Goal: Use online tool/utility: Utilize a website feature to perform a specific function

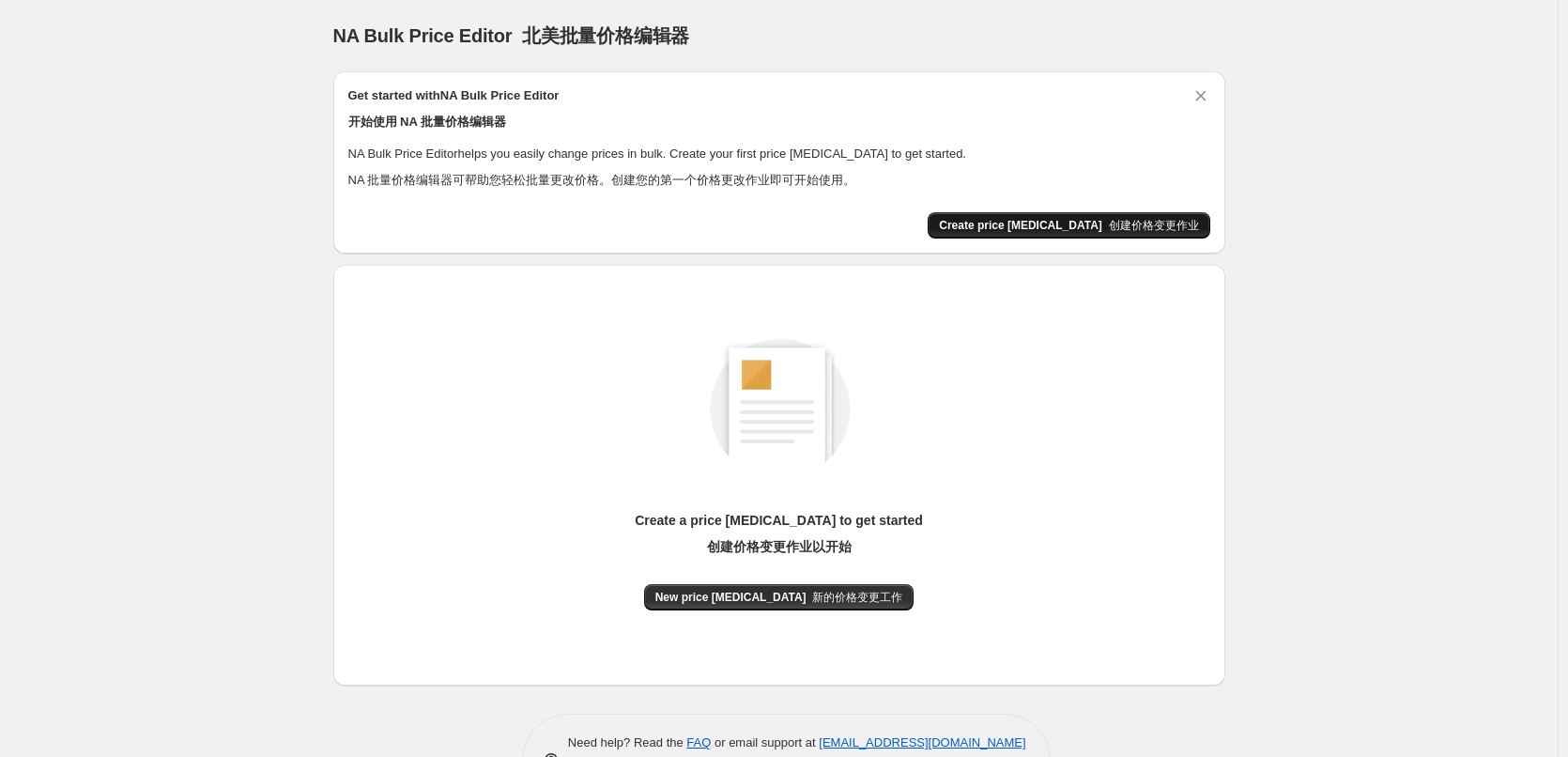
click at [1090, 230] on span "Create price [MEDICAL_DATA] 创建价格变更作业" at bounding box center [1069, 225] width 259 height 15
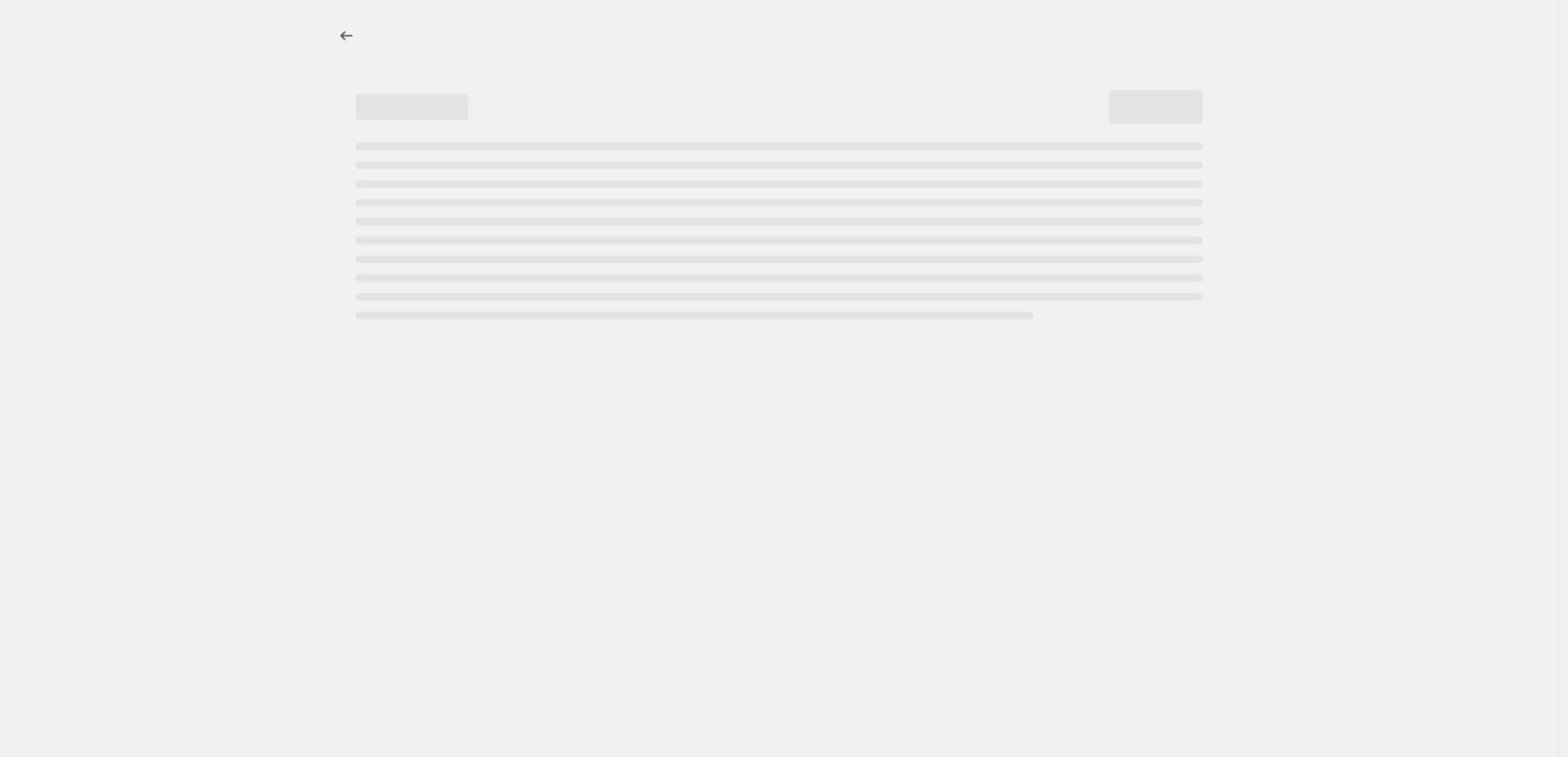
select select "percentage"
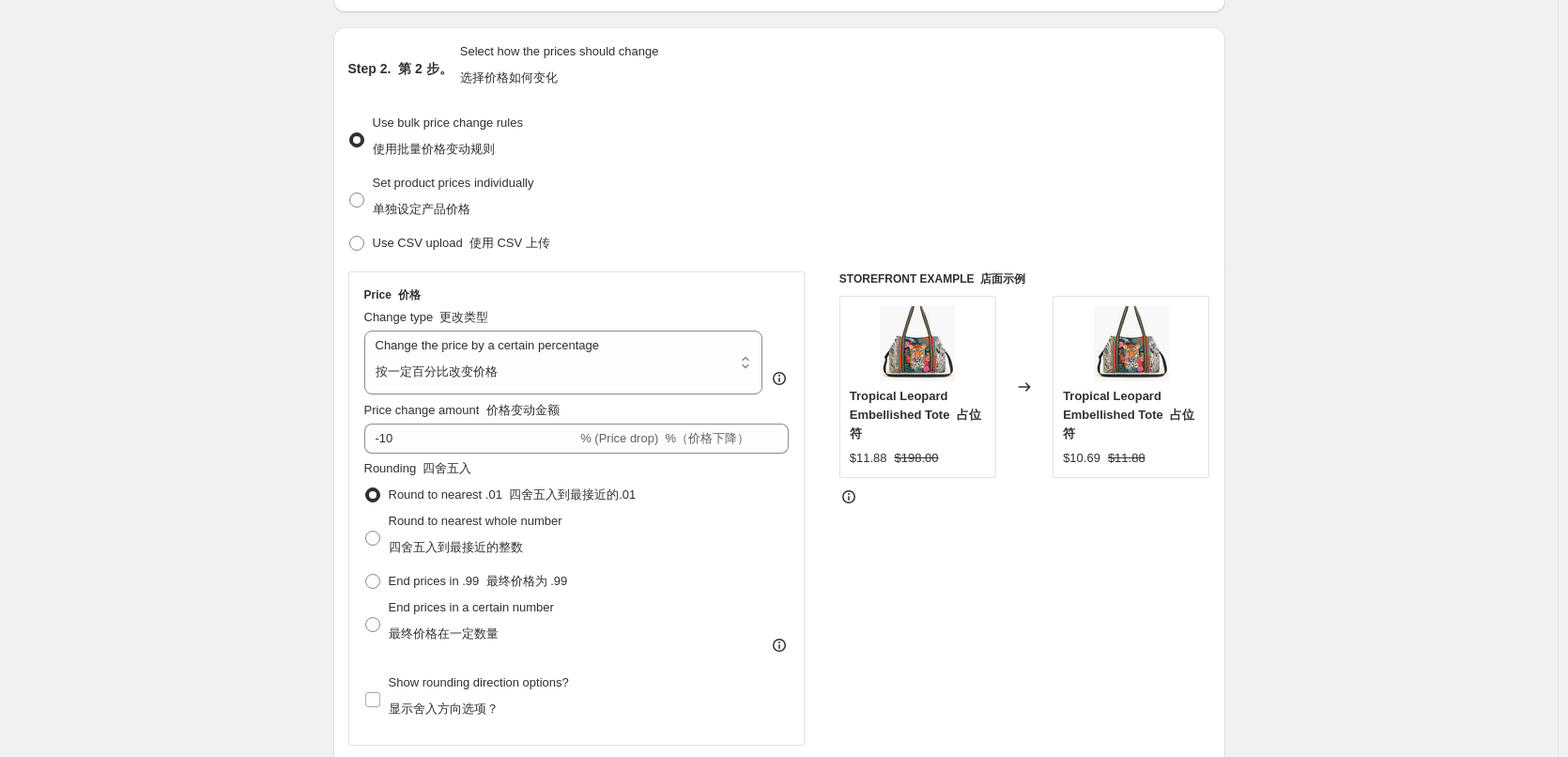
scroll to position [282, 0]
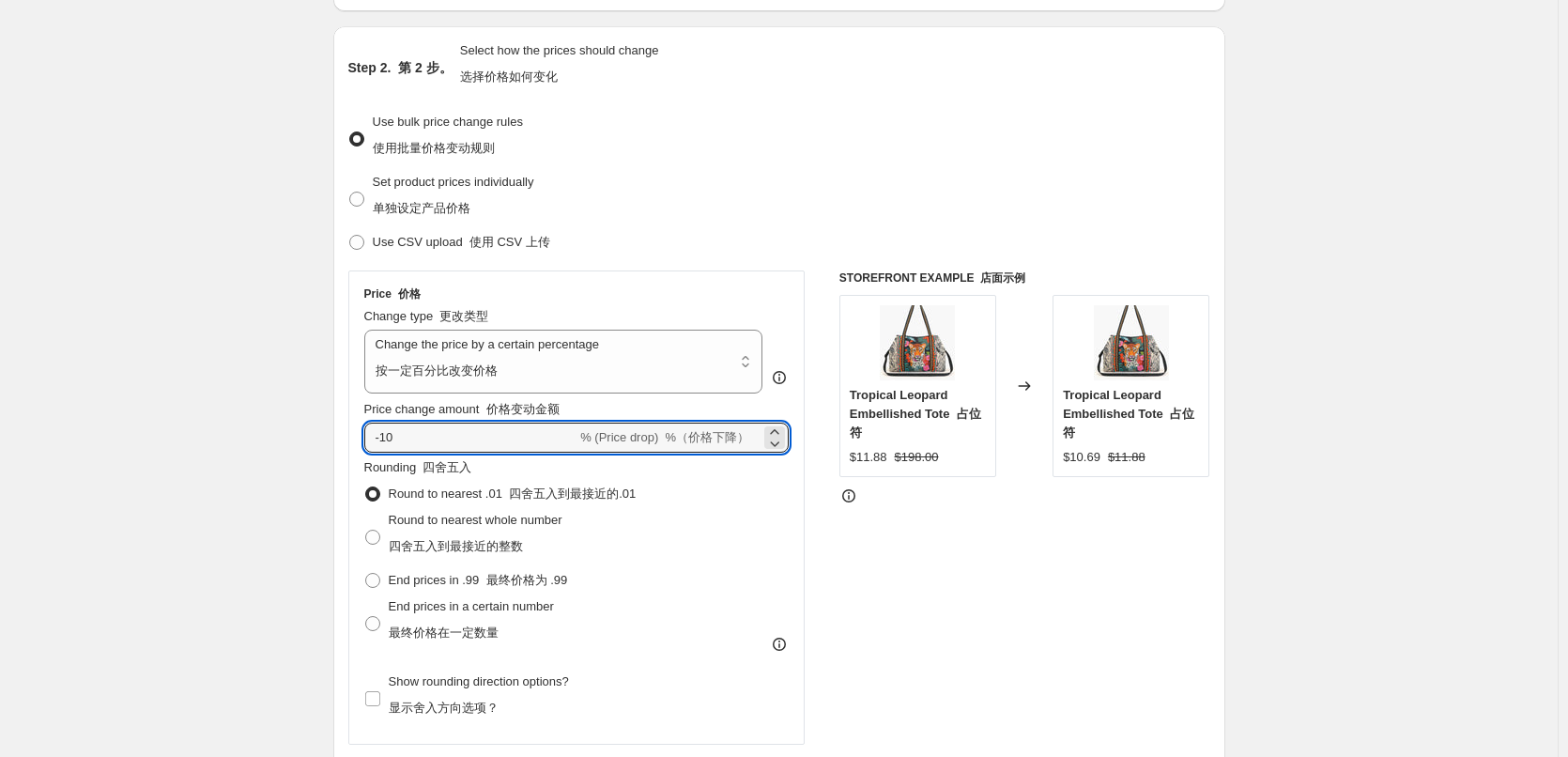
drag, startPoint x: 411, startPoint y: 440, endPoint x: 315, endPoint y: 443, distance: 96.0
type input "50"
click at [421, 625] on font "最终价格在一定数量" at bounding box center [443, 632] width 110 height 14
click at [366, 617] on input "End prices in a certain number 最终价格在一定数量" at bounding box center [365, 616] width 1 height 1
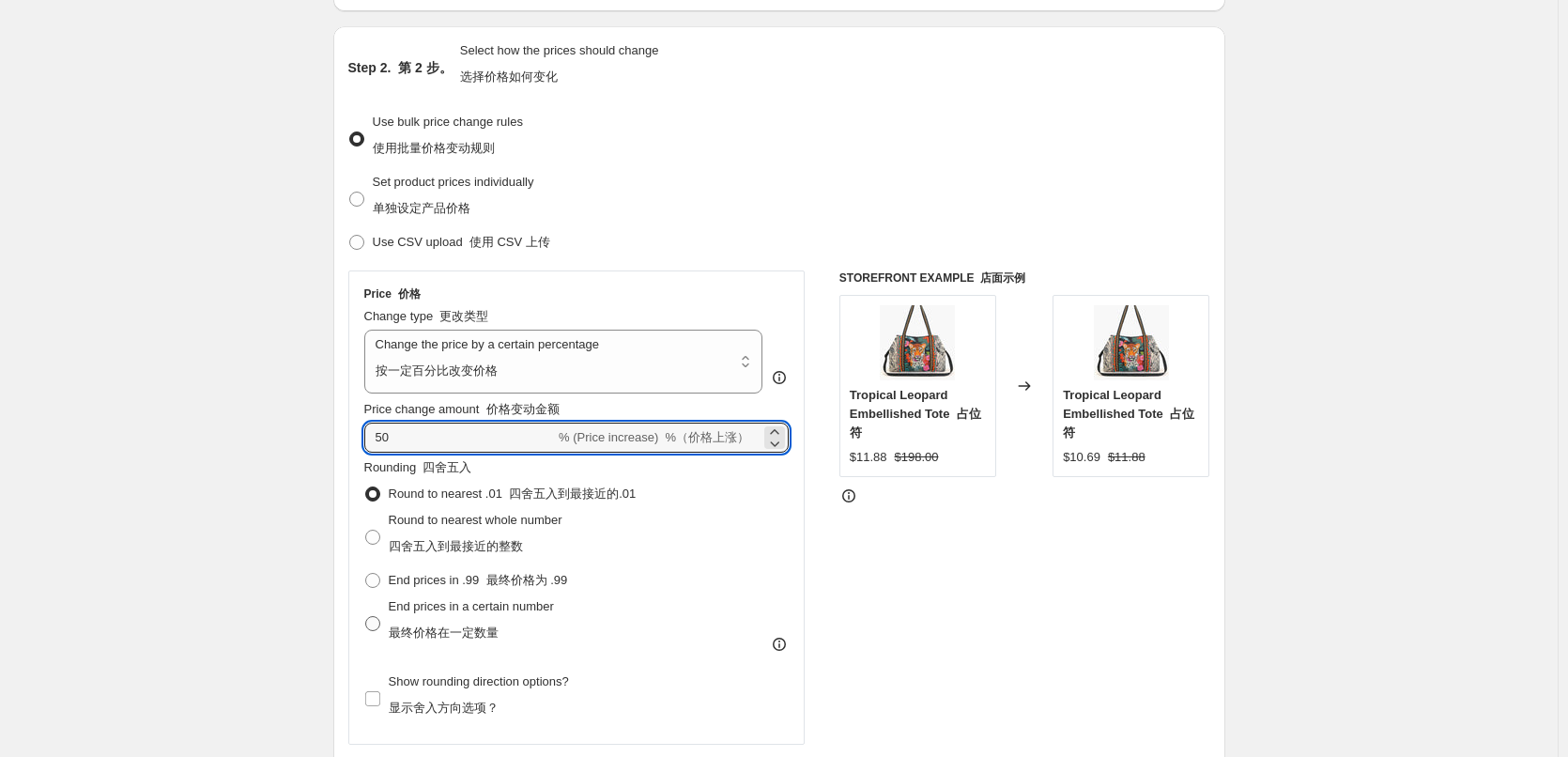
radio input "true"
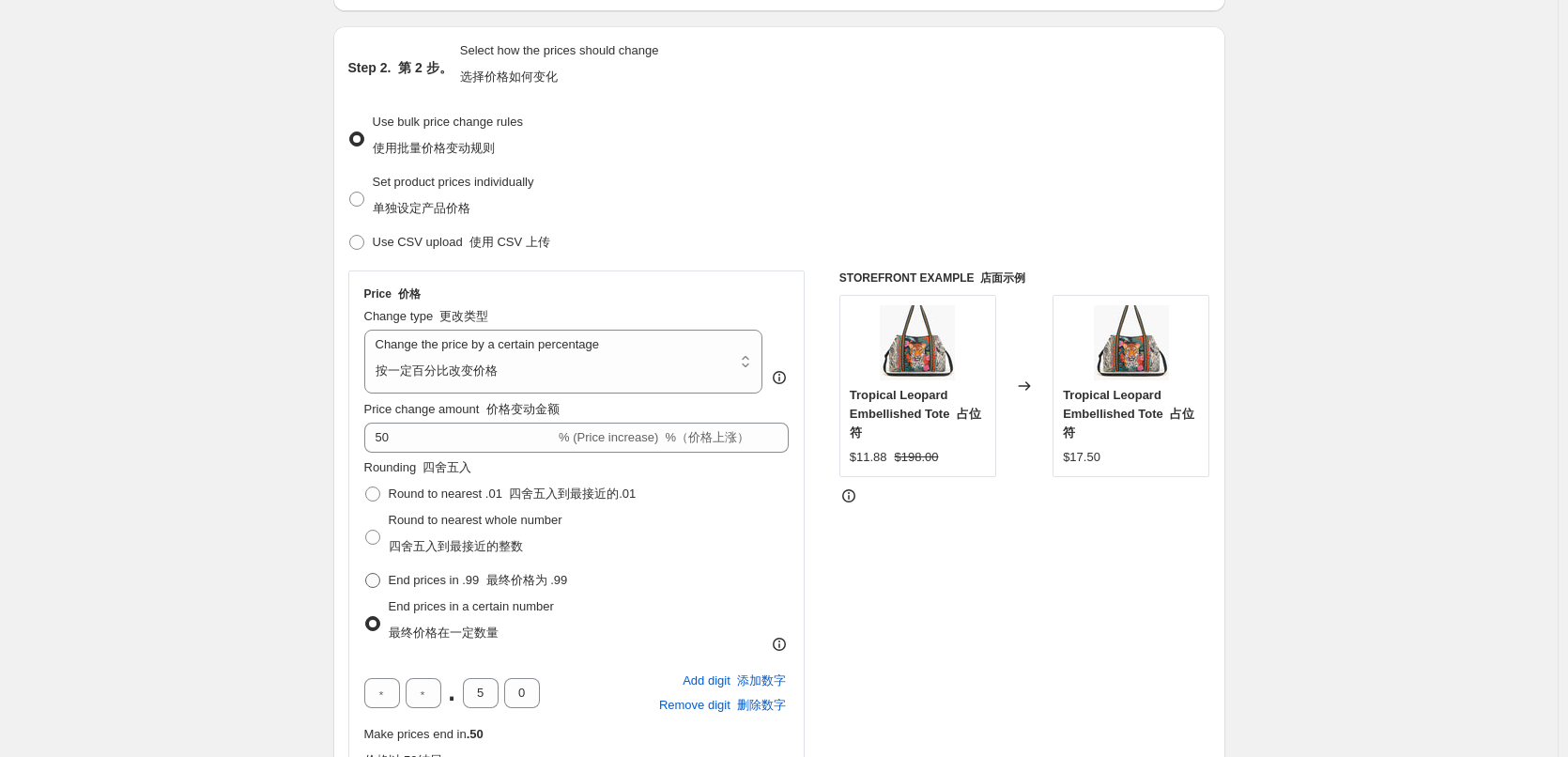
click at [402, 578] on span "End prices in .99 最终价格为 .99" at bounding box center [478, 580] width 179 height 14
click at [366, 574] on input "End prices in .99 最终价格为 .99" at bounding box center [365, 573] width 1 height 1
radio input "true"
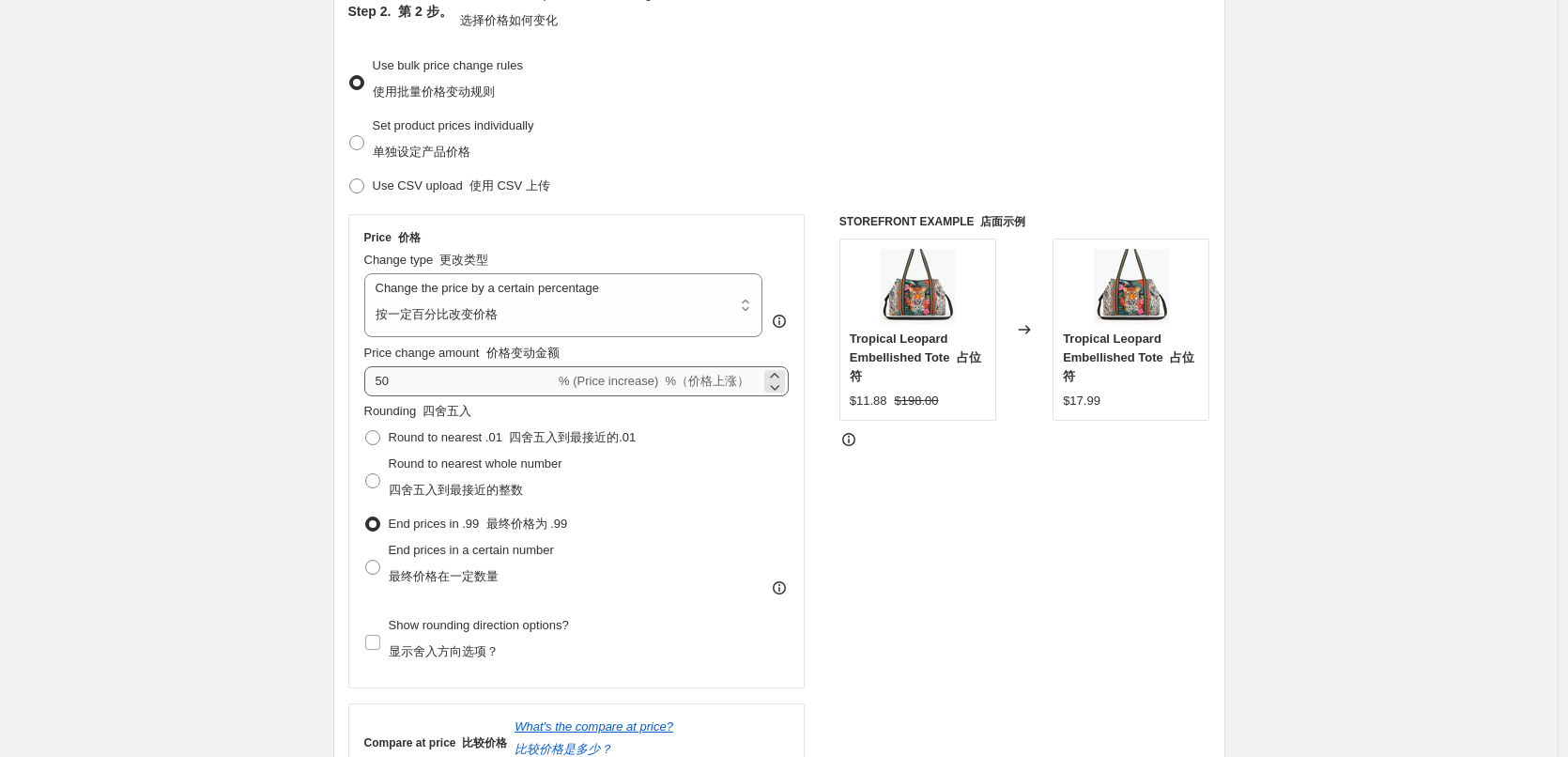
scroll to position [375, 0]
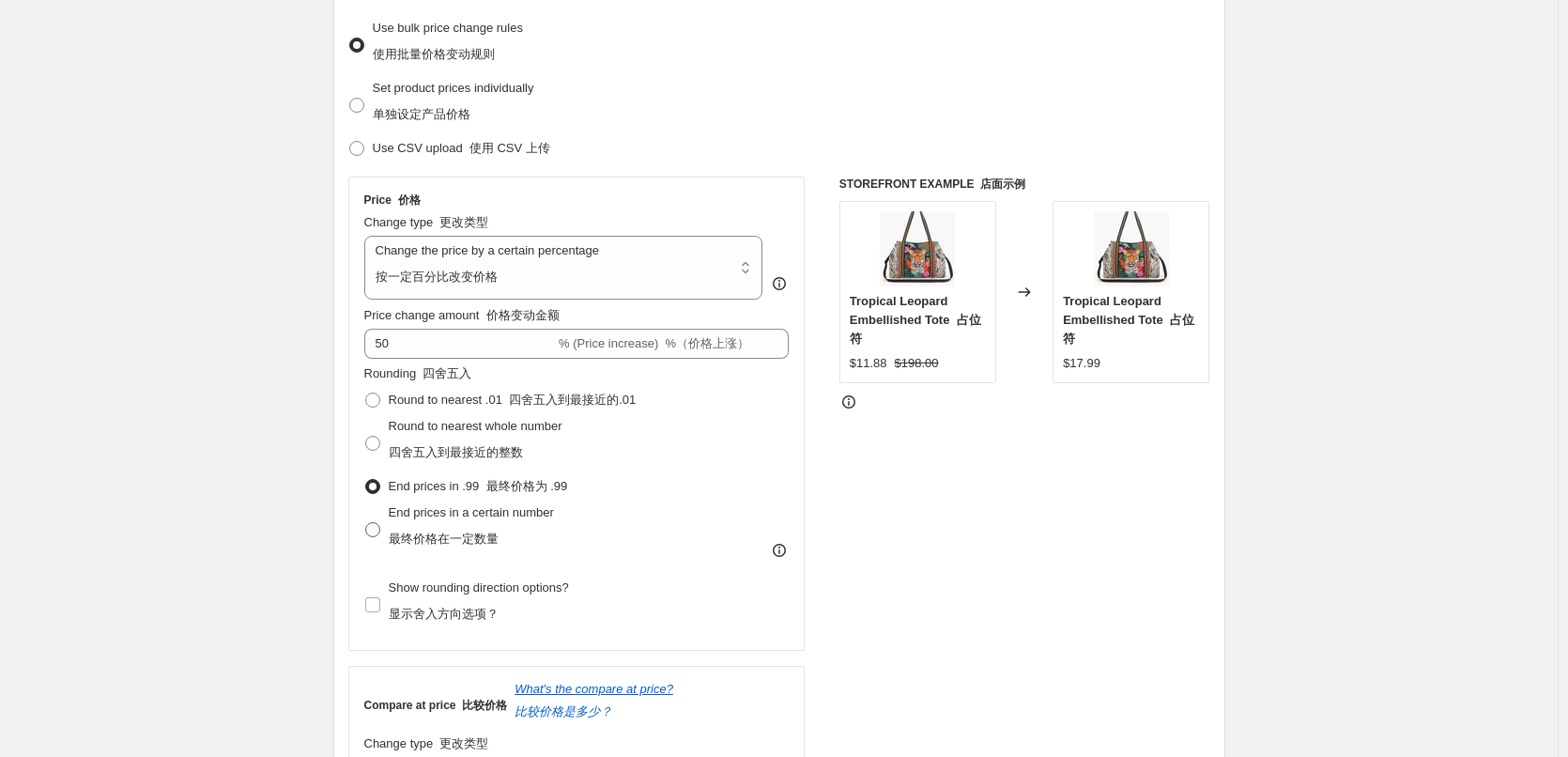
click at [440, 537] on font "最终价格在一定数量" at bounding box center [443, 538] width 110 height 14
click at [366, 523] on input "End prices in a certain number 最终价格在一定数量" at bounding box center [365, 522] width 1 height 1
radio input "true"
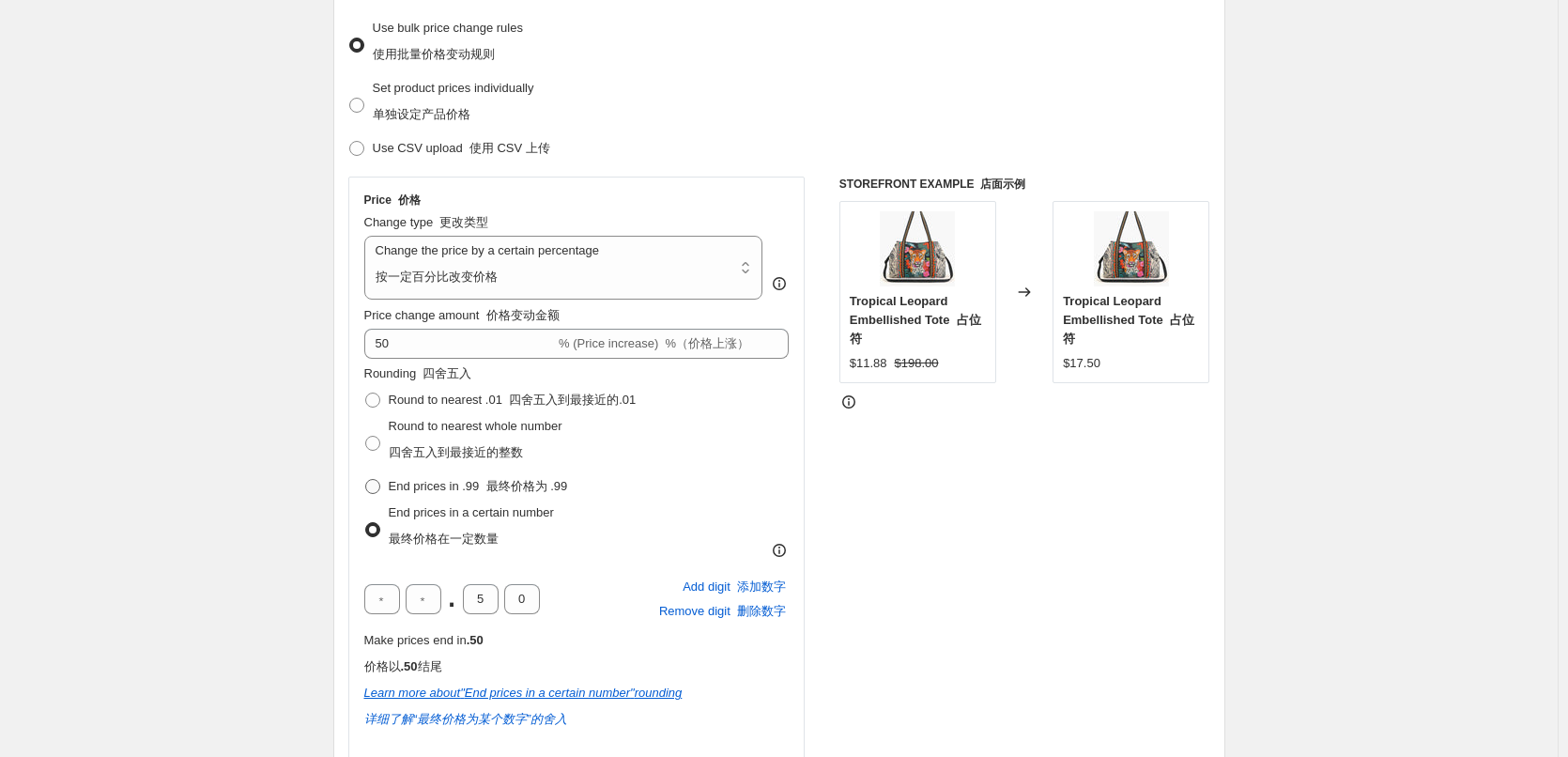
click at [431, 473] on label "End prices in .99 最终价格为 .99" at bounding box center [466, 486] width 204 height 26
click at [366, 479] on input "End prices in .99 最终价格为 .99" at bounding box center [365, 479] width 1 height 1
radio input "true"
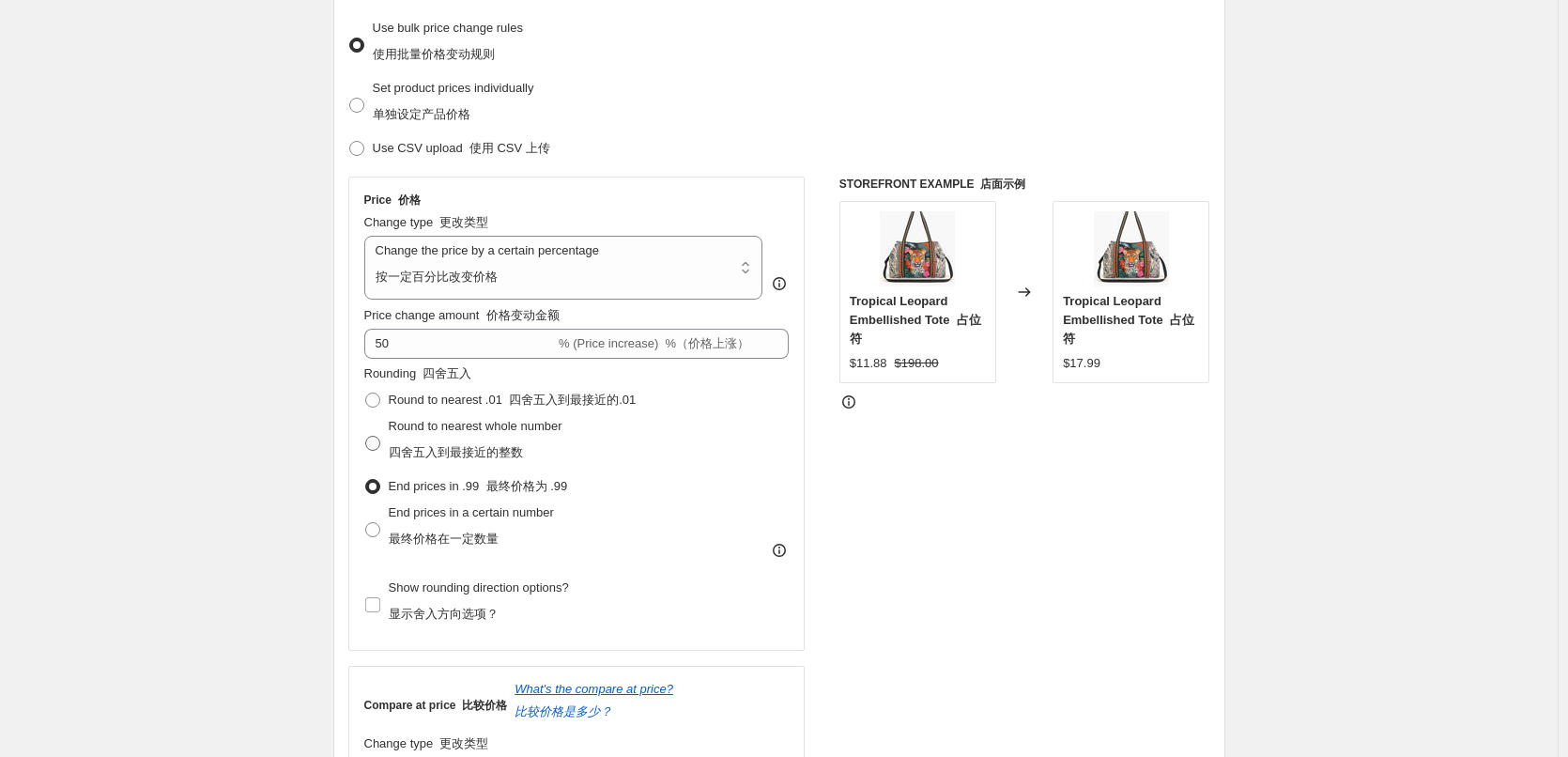
click at [432, 448] on font "四舍五入到最接近的整数" at bounding box center [456, 452] width 134 height 14
click at [366, 436] on input "Round to nearest whole number 四舍五入到最接近的整数" at bounding box center [365, 435] width 1 height 1
radio input "true"
click at [439, 406] on span "Round to nearest .01 四舍五入到最接近的.01" at bounding box center [513, 399] width 248 height 14
click at [366, 394] on input "Round to nearest .01 四舍五入到最接近的.01" at bounding box center [365, 393] width 1 height 1
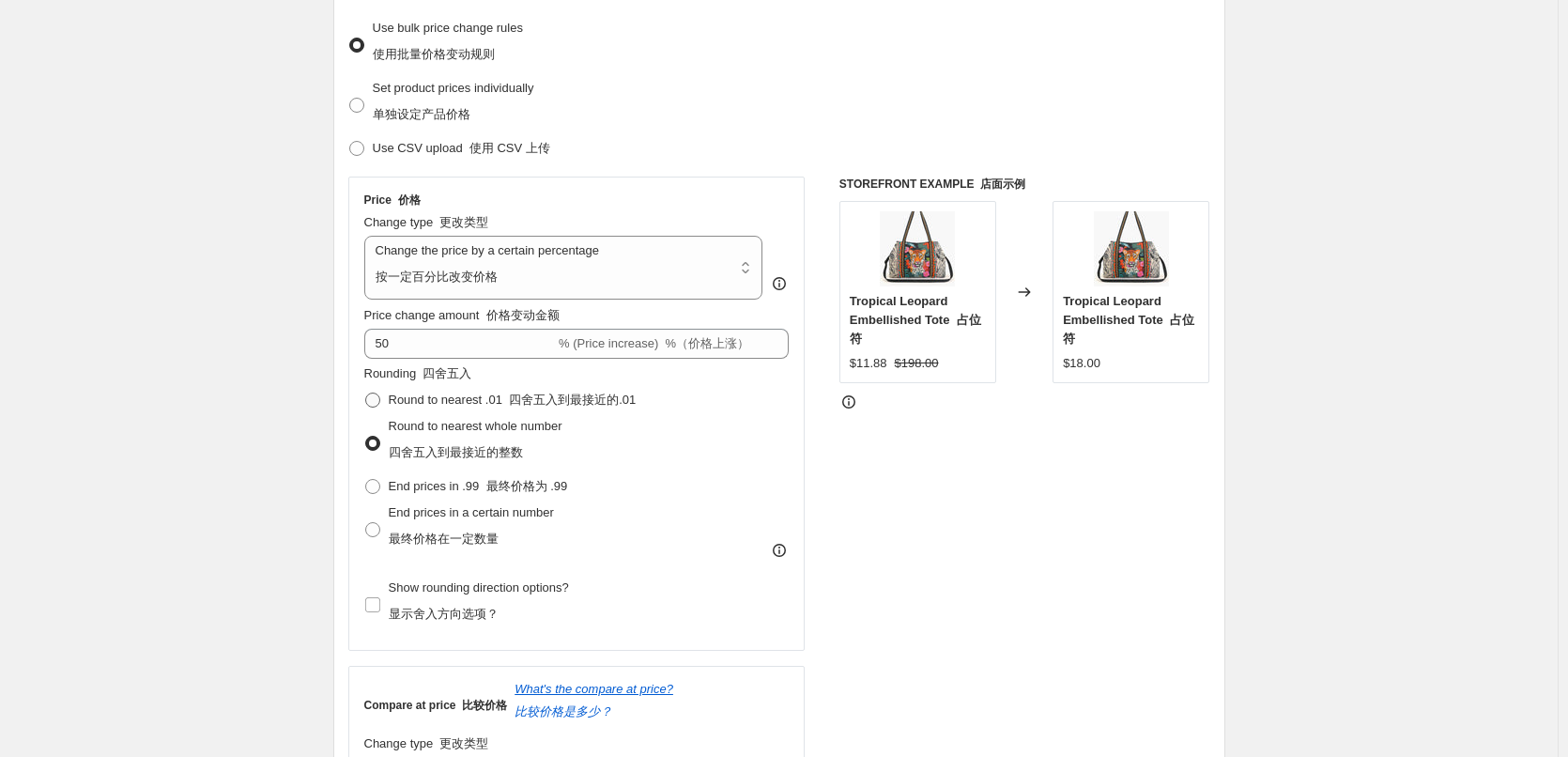
radio input "true"
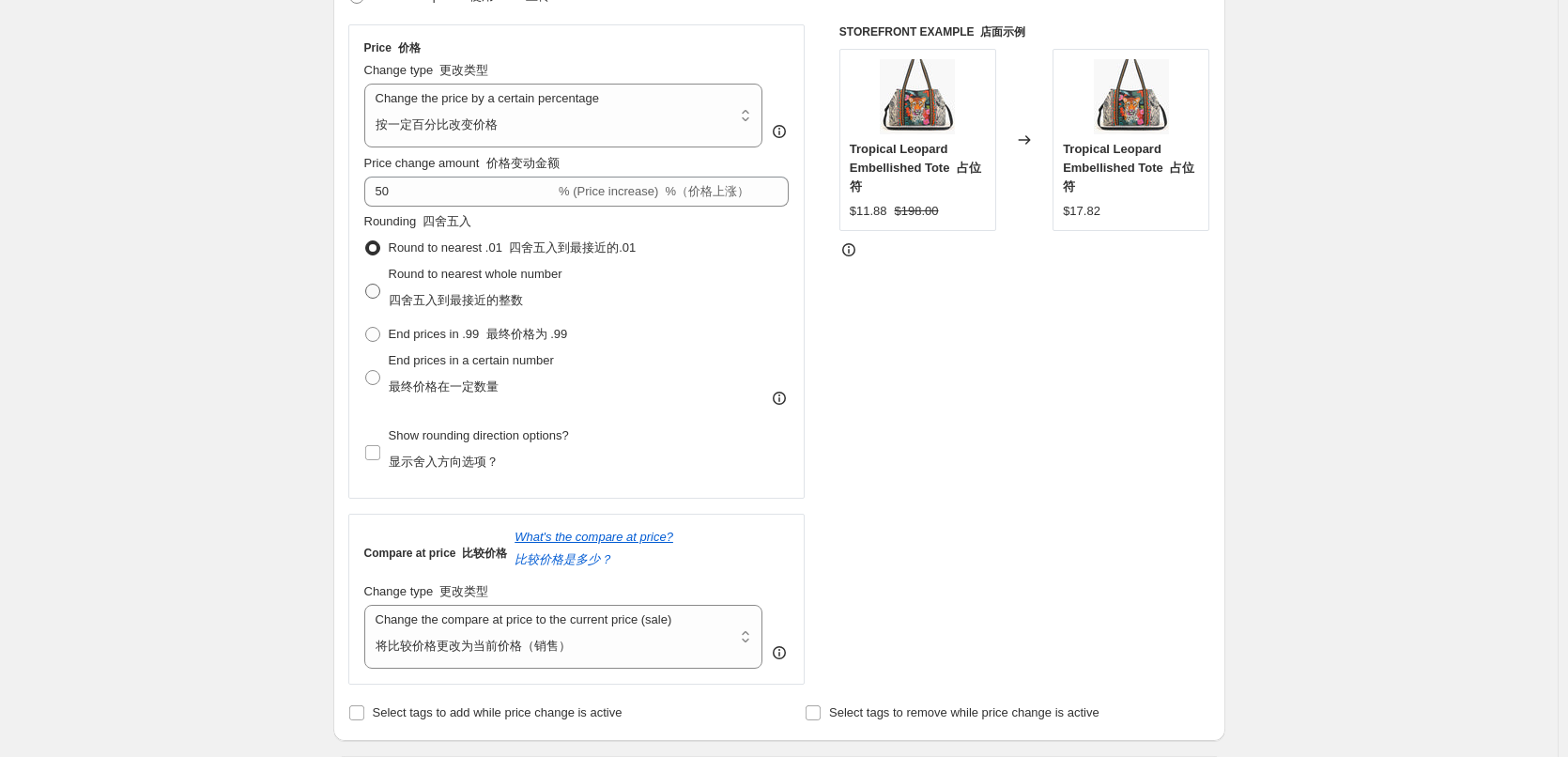
scroll to position [563, 0]
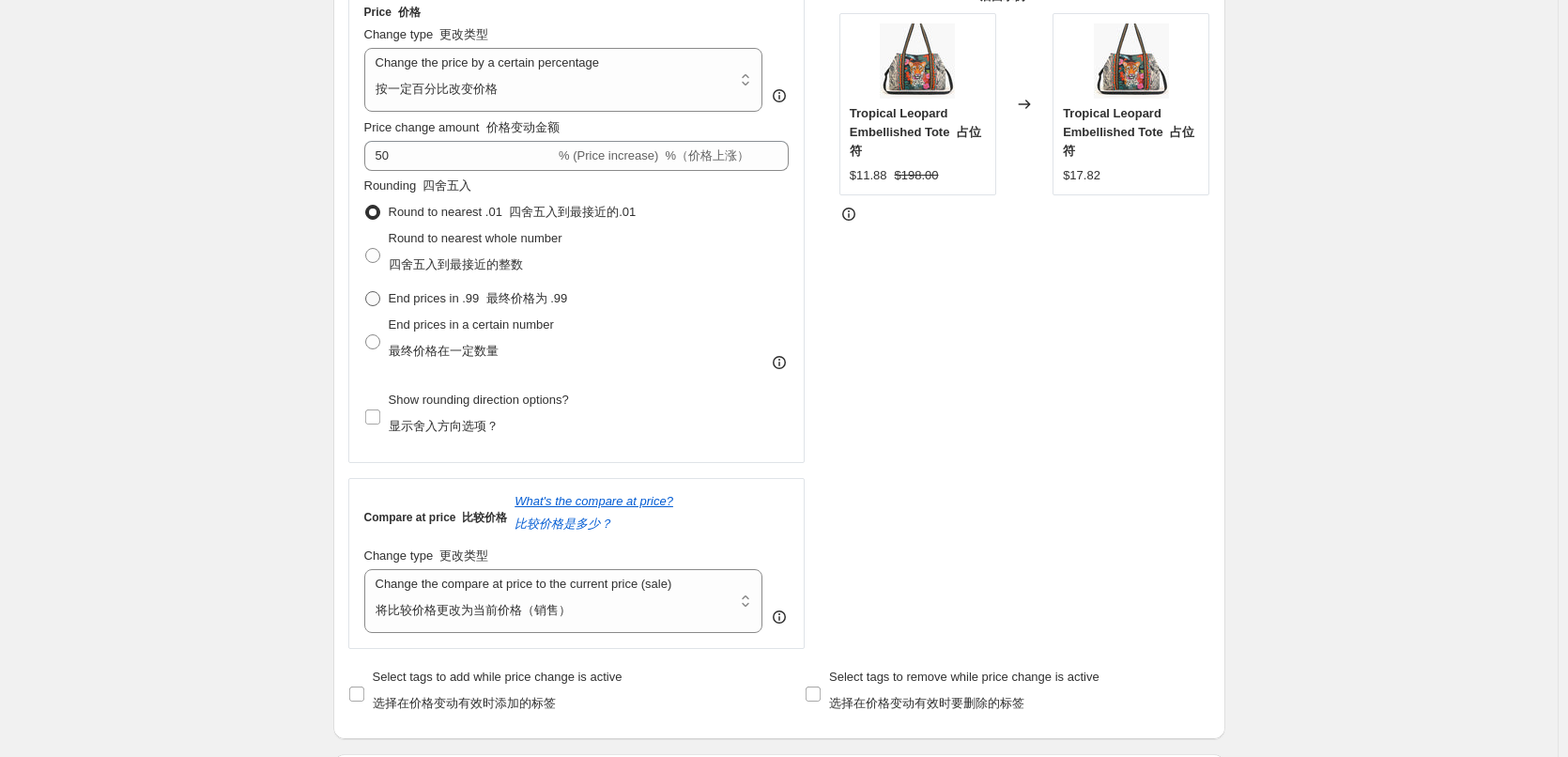
click at [443, 304] on span "End prices in .99 最终价格为 .99" at bounding box center [478, 298] width 179 height 14
click at [366, 292] on input "End prices in .99 最终价格为 .99" at bounding box center [365, 291] width 1 height 1
radio input "true"
click at [677, 166] on div "50 % (Price increase) %（价格上涨）" at bounding box center [577, 156] width 426 height 30
click at [721, 161] on font "%（价格上涨）" at bounding box center [707, 155] width 85 height 14
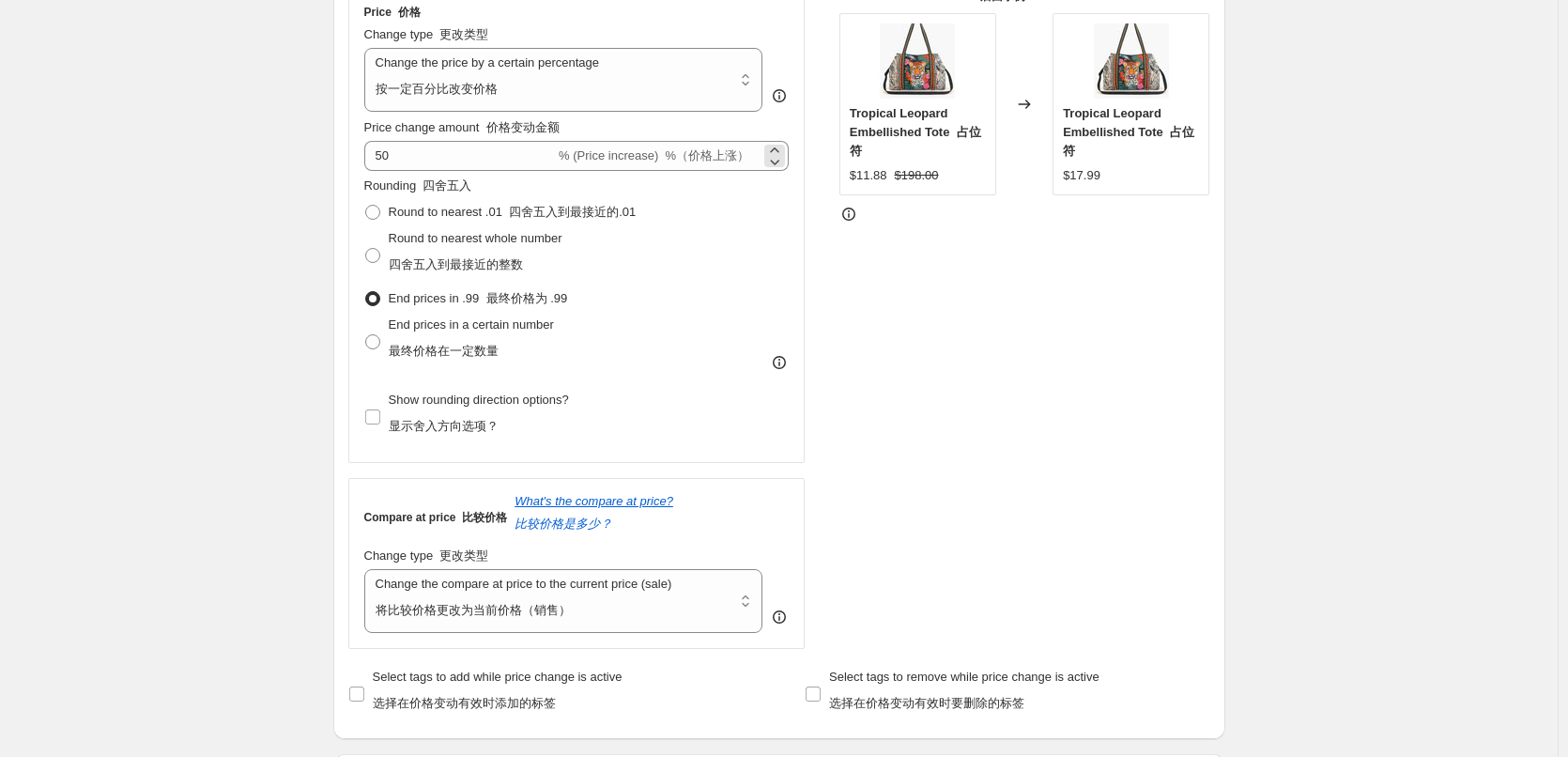
click at [730, 158] on font "%（价格上涨）" at bounding box center [707, 155] width 85 height 14
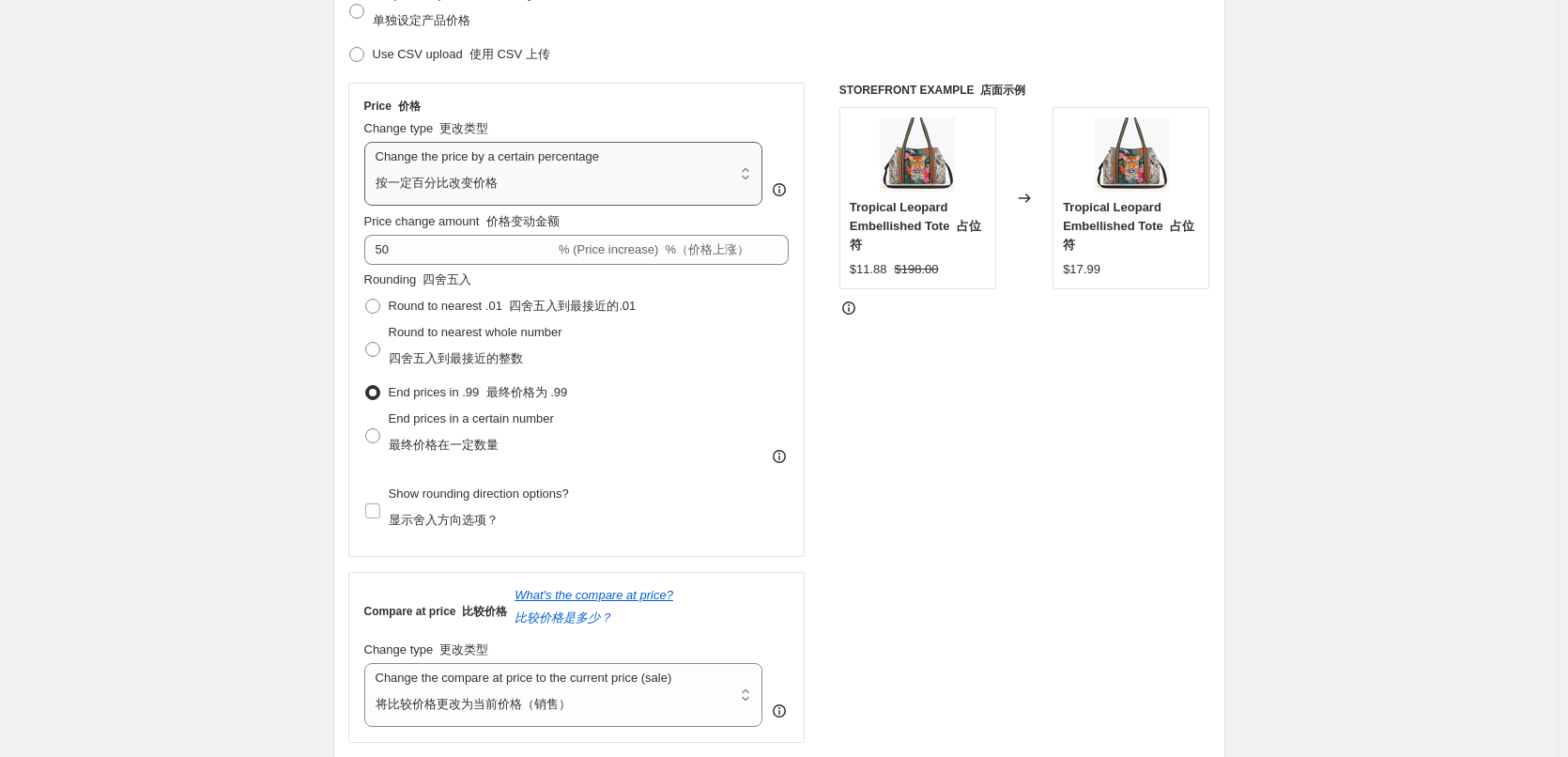
click at [585, 178] on select "Change the price to a certain amount Change the price by a certain amount Chang…" at bounding box center [564, 174] width 400 height 64
select select "by"
click at [368, 142] on select "Change the price to a certain amount Change the price by a certain amount Chang…" at bounding box center [564, 174] width 400 height 64
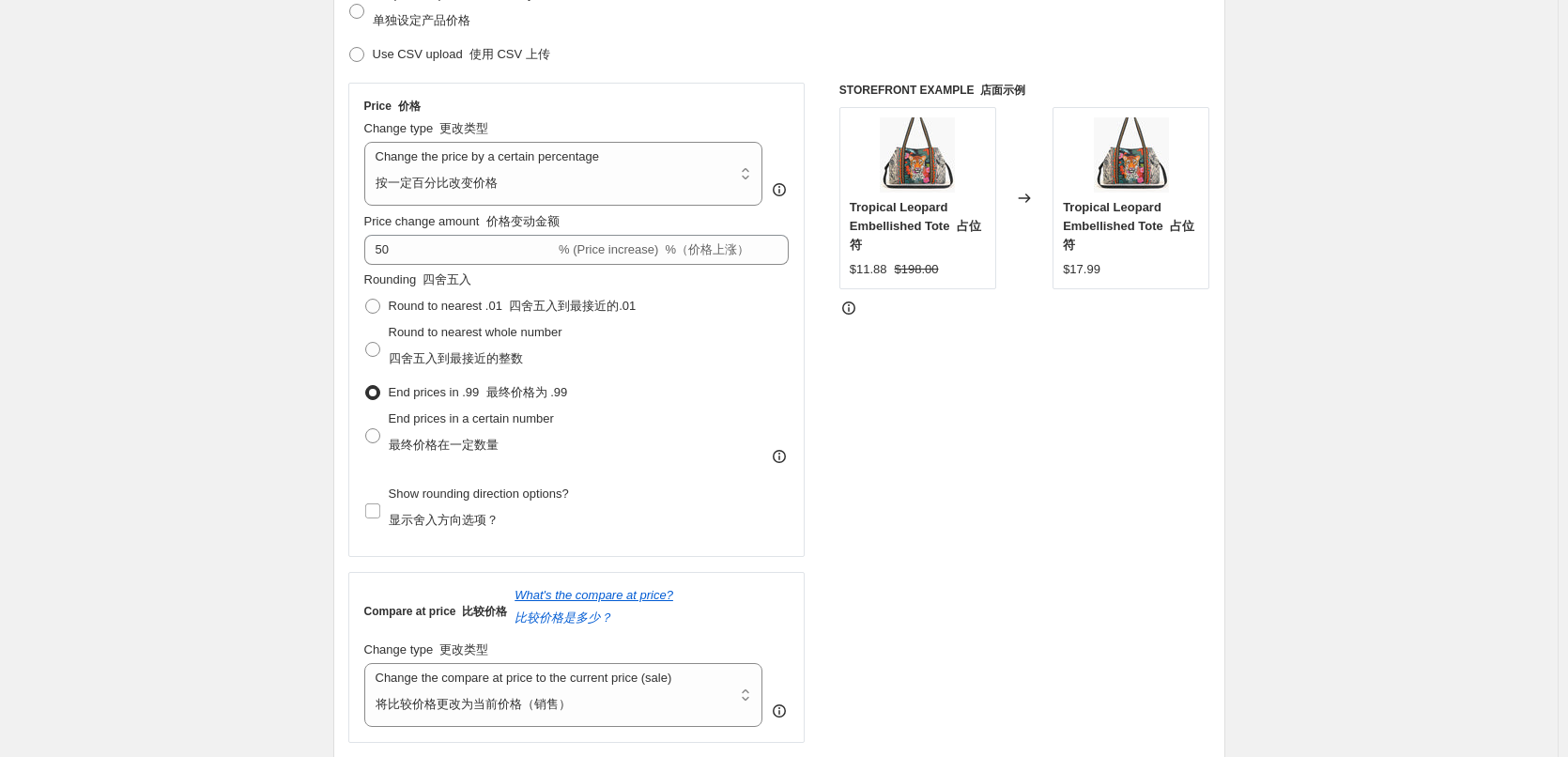
type input "-10.00"
click at [556, 194] on select "Change the price to a certain amount Change the price by a certain amount Chang…" at bounding box center [564, 174] width 400 height 64
select select "to"
click at [368, 142] on select "Change the price to a certain amount Change the price by a certain amount Chang…" at bounding box center [564, 174] width 400 height 64
type input "80.00"
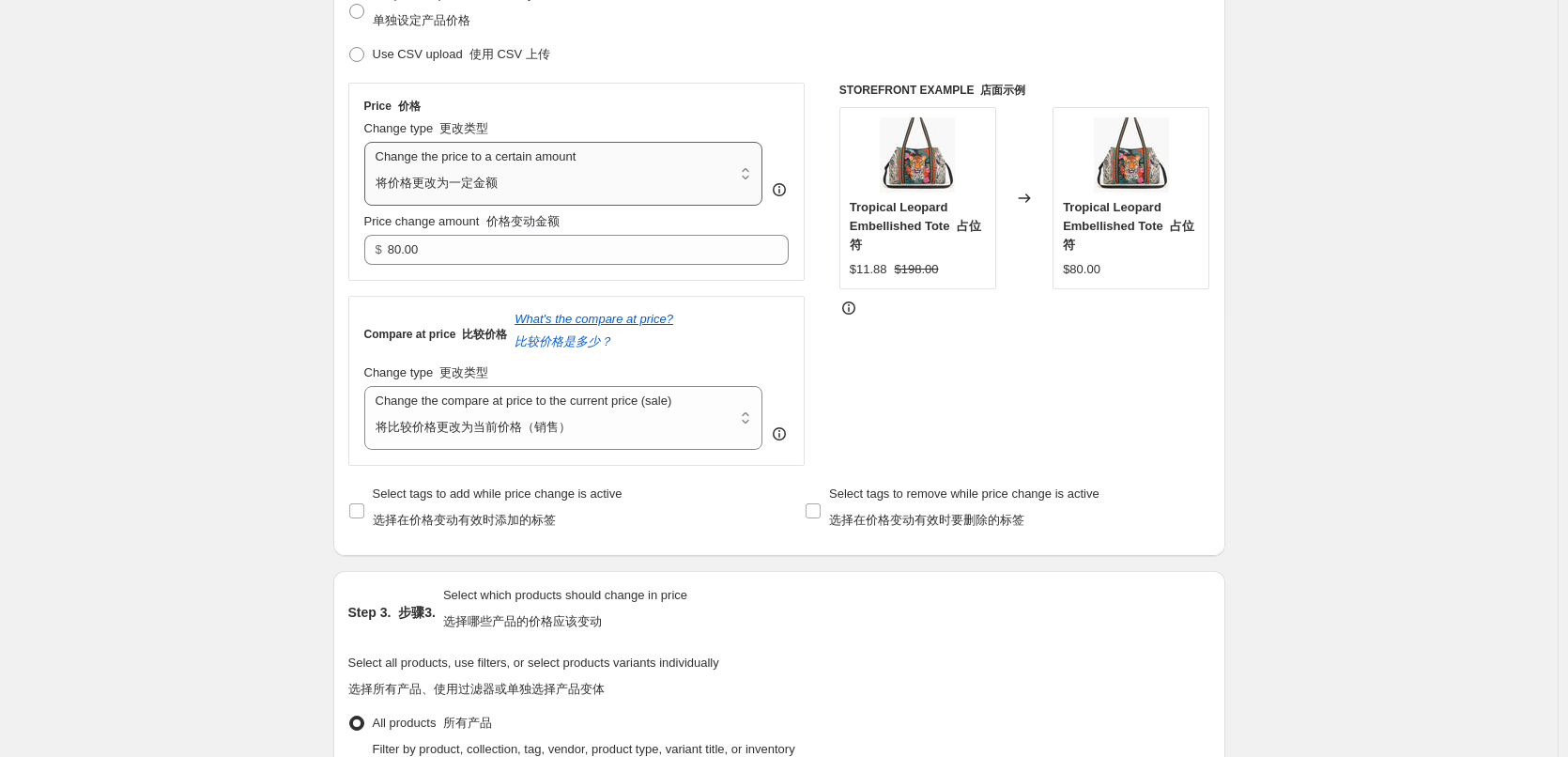
click at [556, 184] on select "Change the price to a certain amount Change the price by a certain amount Chang…" at bounding box center [564, 174] width 400 height 64
select select "percentage"
click at [368, 142] on select "Change the price to a certain amount Change the price by a certain amount Chang…" at bounding box center [564, 174] width 400 height 64
type input "-15"
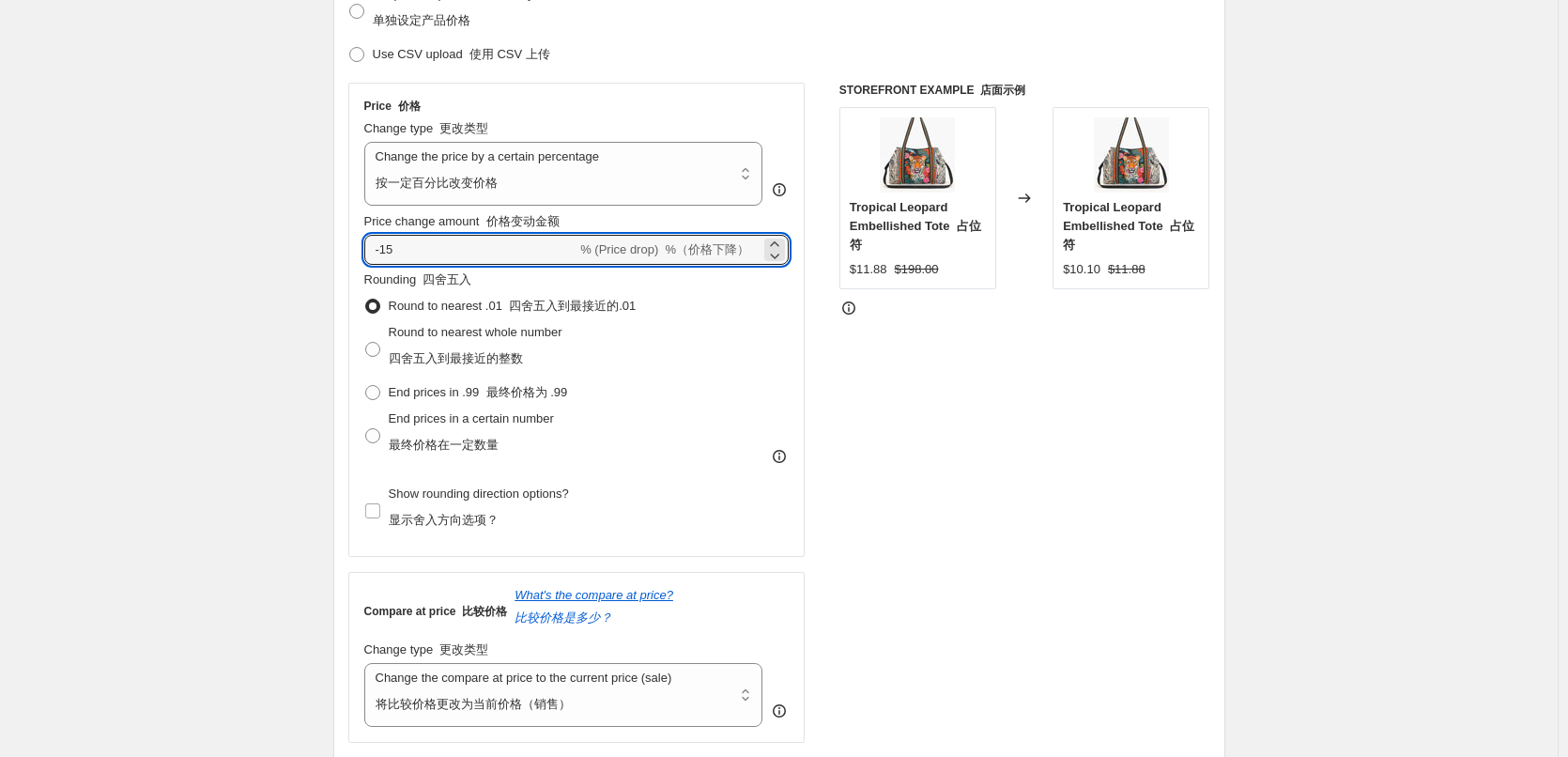
drag, startPoint x: 418, startPoint y: 254, endPoint x: 341, endPoint y: 265, distance: 77.8
click at [341, 265] on div "Step 2. 第 2 步。 Select how the prices should change 选择价格如何变化 Use bulk price chan…" at bounding box center [780, 335] width 893 height 995
type input "-60"
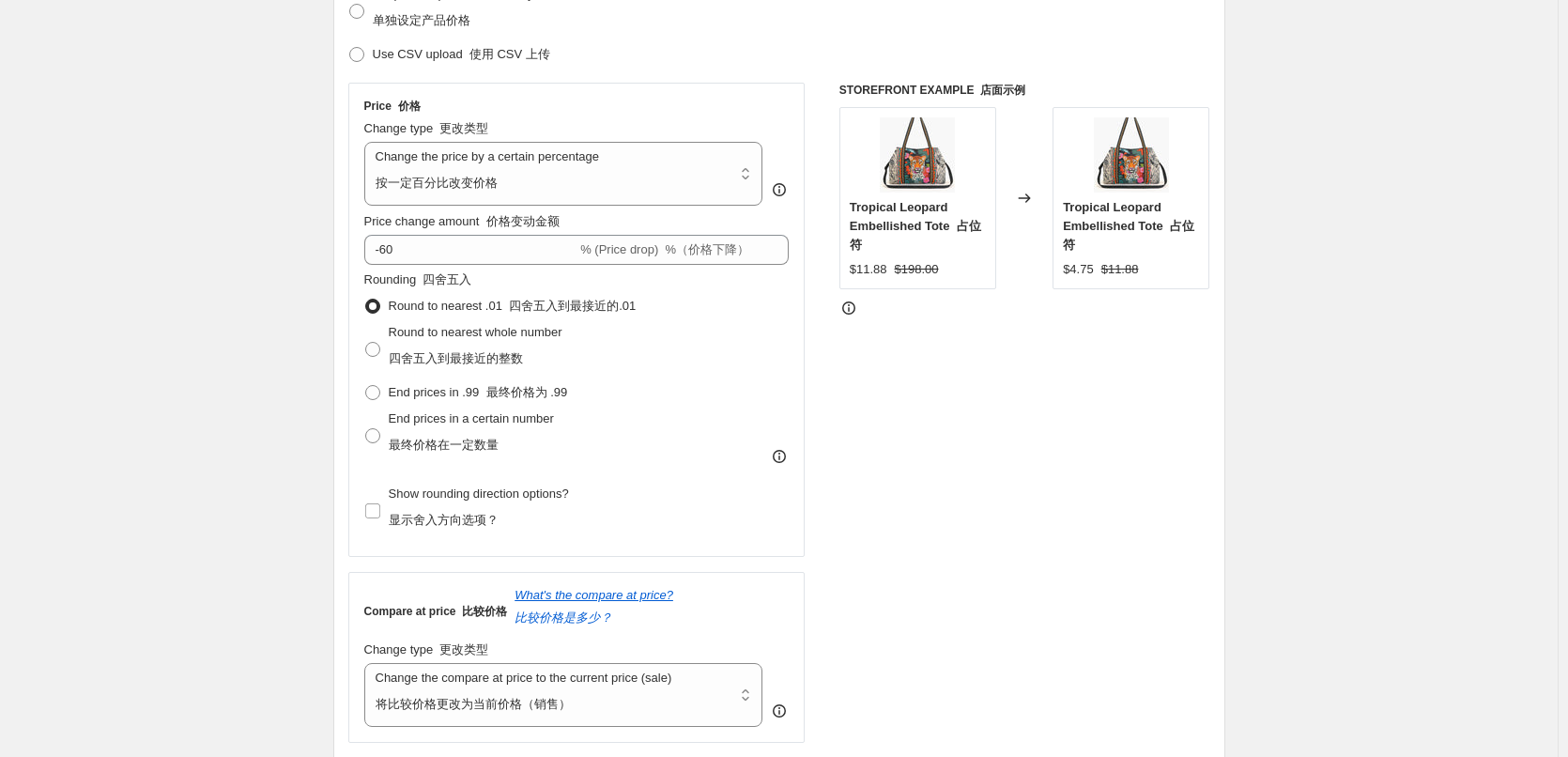
click at [279, 286] on div "Create new price change job. This page is ready Create new price change job 创建新…" at bounding box center [779, 756] width 1558 height 2452
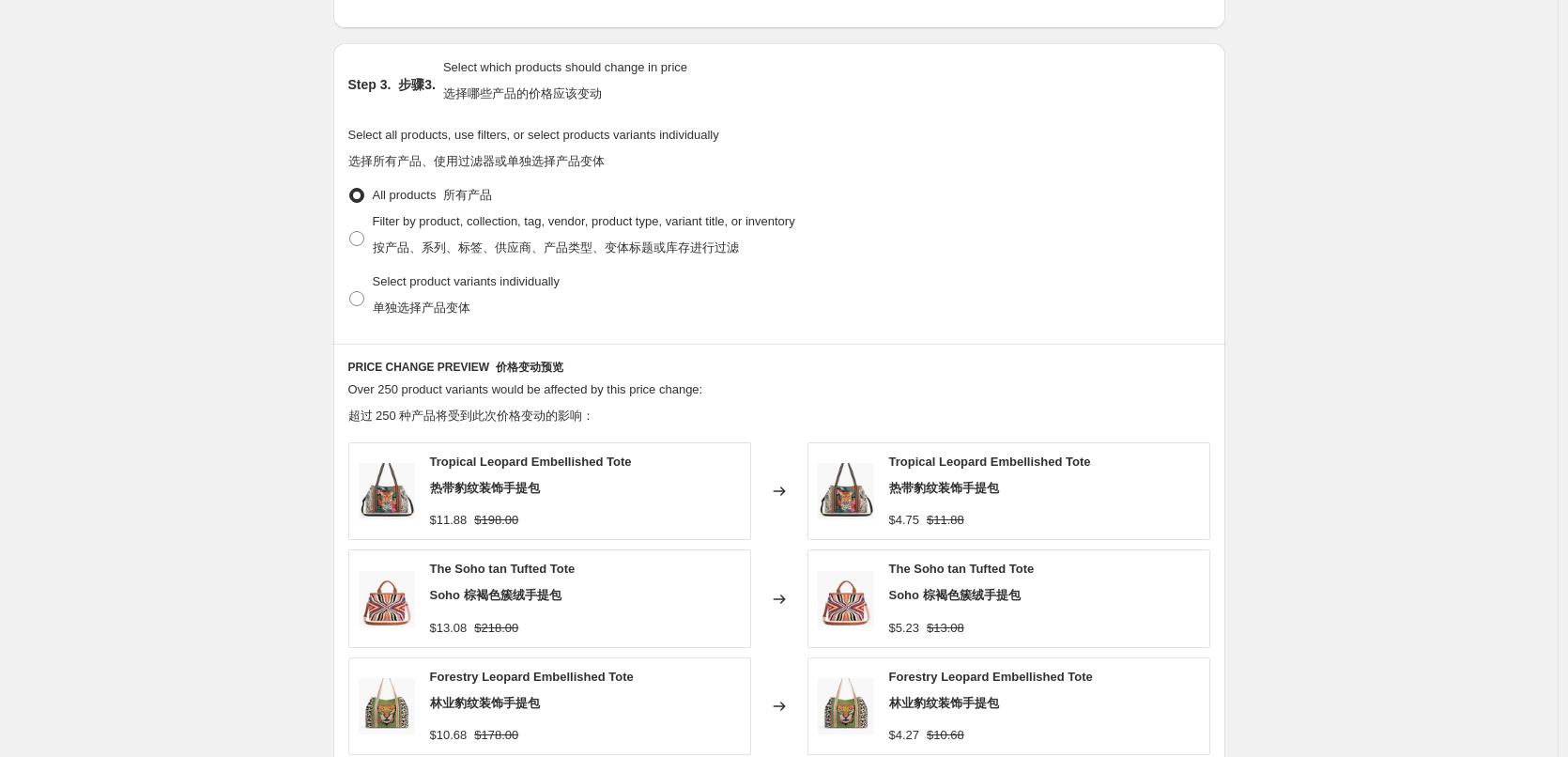
scroll to position [898, 0]
